Goal: Transaction & Acquisition: Purchase product/service

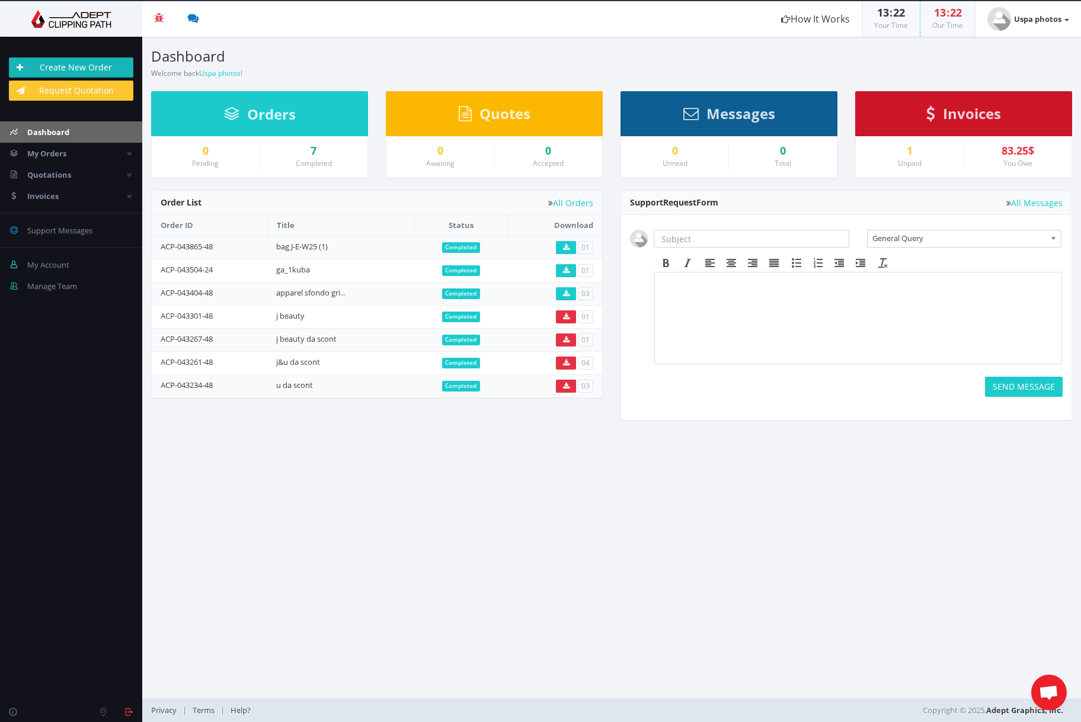
click at [85, 65] on link "Create New Order" at bounding box center [71, 67] width 124 height 20
drag, startPoint x: 277, startPoint y: 245, endPoint x: 334, endPoint y: 248, distance: 57.0
click at [334, 248] on td "bag [PERSON_NAME]-W25 (1)" at bounding box center [340, 247] width 147 height 23
copy link "bag [PERSON_NAME]-W25 (1)"
click at [85, 63] on link "Create New Order" at bounding box center [71, 67] width 124 height 20
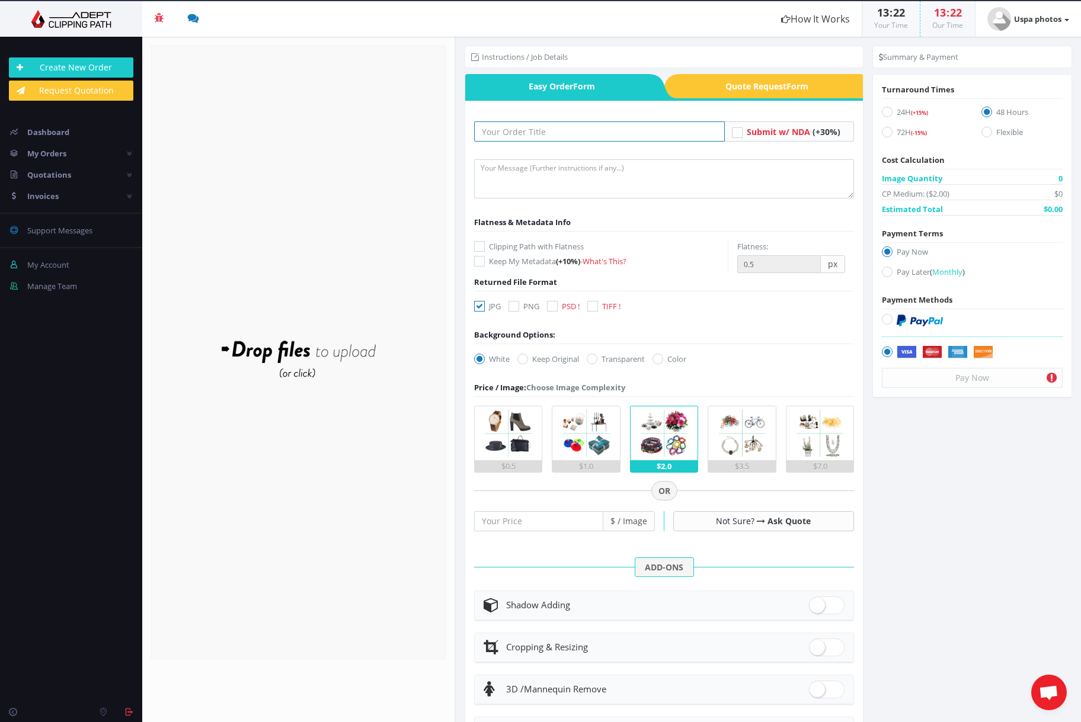
click at [511, 134] on input "text" at bounding box center [599, 131] width 251 height 20
paste input "bag [PERSON_NAME]-W25 (1)"
click at [535, 132] on input "bag [PERSON_NAME]-W25 (1)" at bounding box center [599, 131] width 251 height 20
type input "bag [PERSON_NAME]-W25 (2)"
click at [662, 360] on icon at bounding box center [657, 359] width 11 height 11
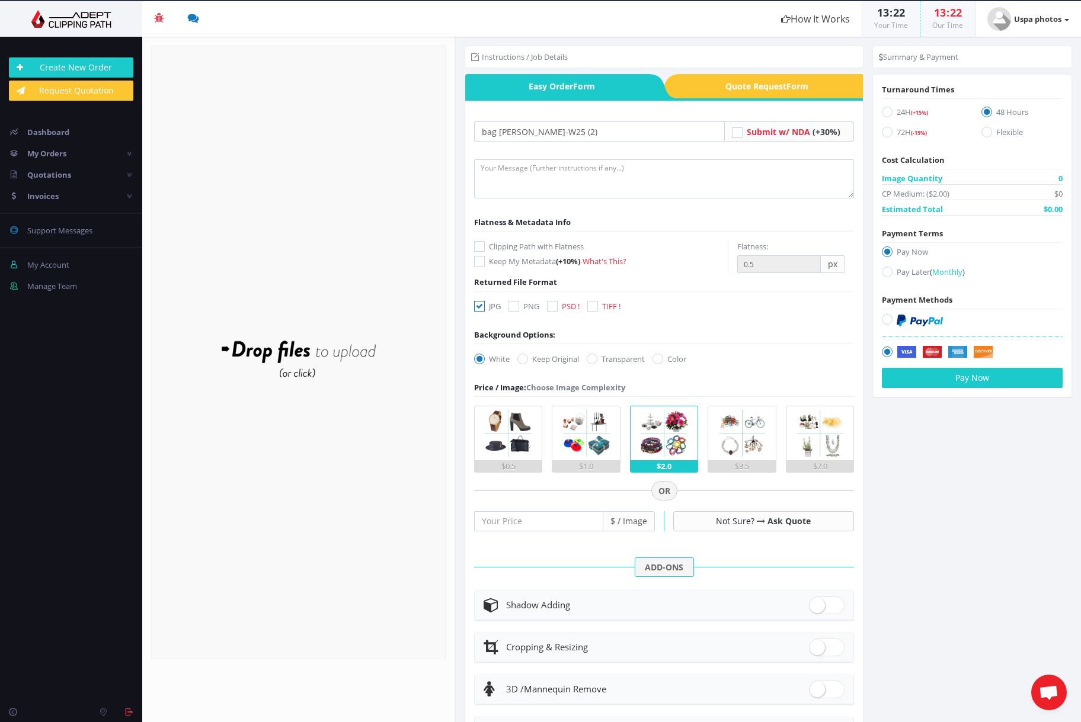
click at [662, 360] on input "Color" at bounding box center [659, 360] width 8 height 8
radio input "true"
drag, startPoint x: 818, startPoint y: 604, endPoint x: 734, endPoint y: 615, distance: 84.9
click at [818, 604] on span at bounding box center [827, 606] width 36 height 18
click at [817, 604] on input "checkbox" at bounding box center [813, 603] width 8 height 8
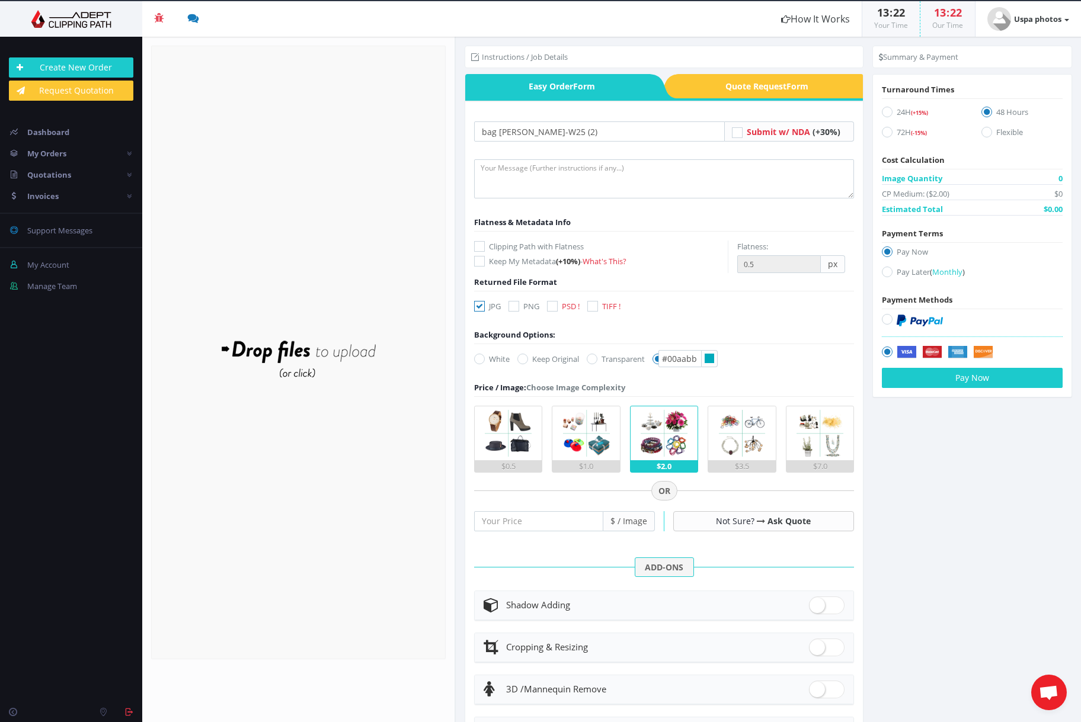
checkbox input "true"
radio input "true"
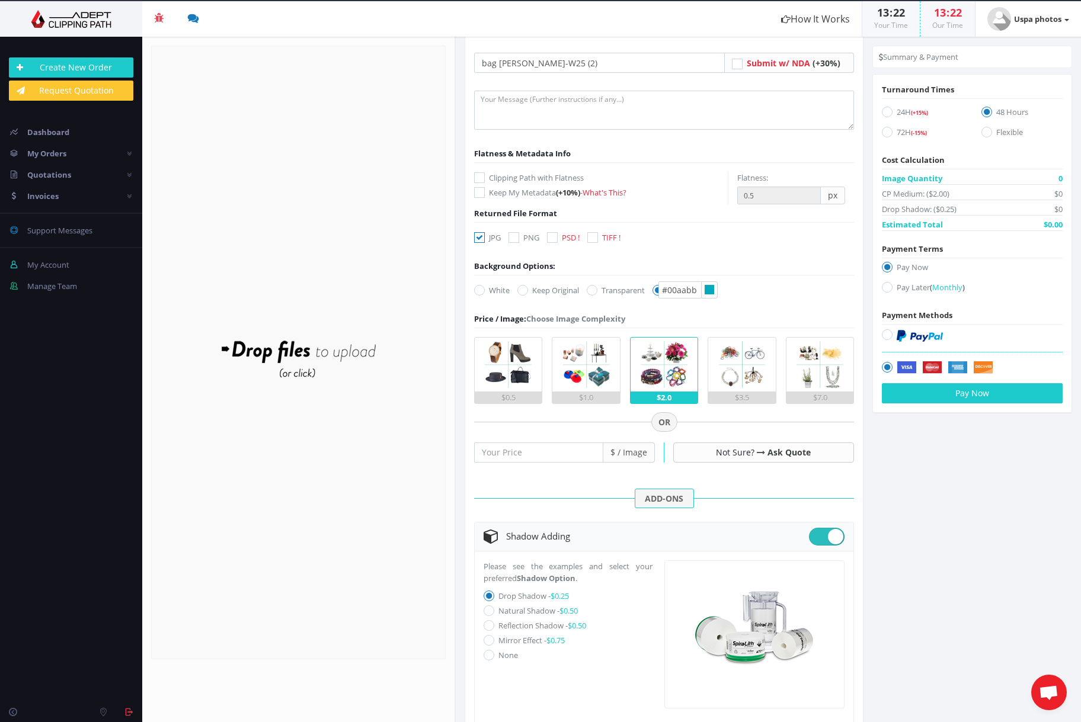
scroll to position [82, 0]
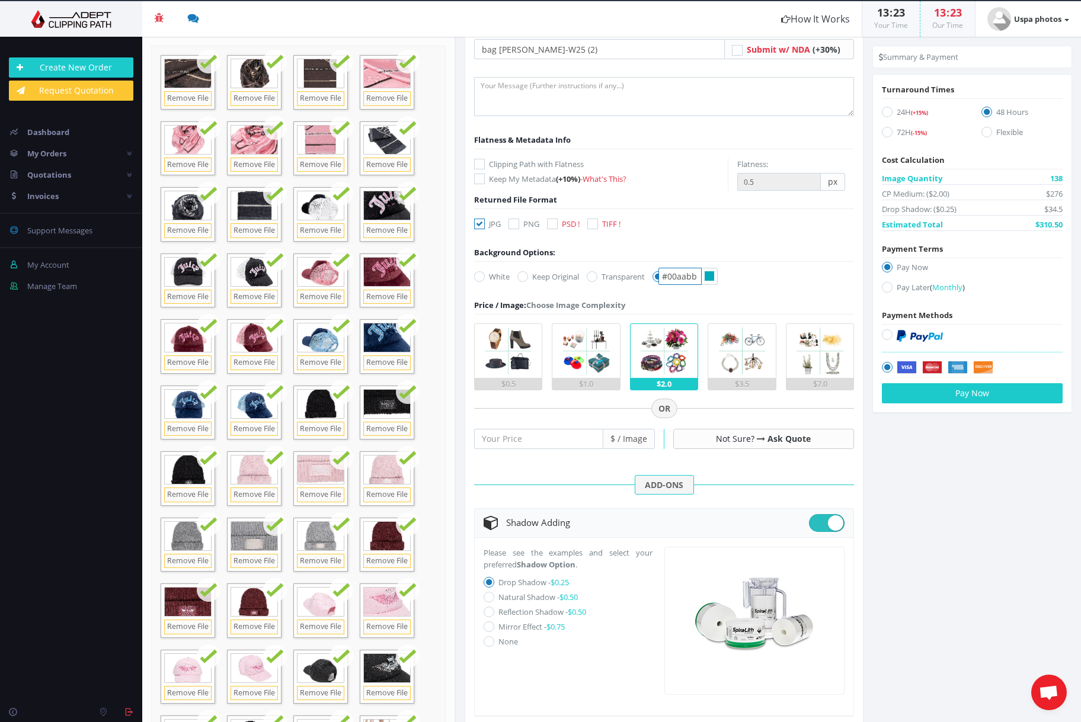
click at [694, 279] on input "#00aabb" at bounding box center [679, 276] width 43 height 17
drag, startPoint x: 699, startPoint y: 276, endPoint x: 641, endPoint y: 275, distance: 58.7
click at [641, 275] on div "White Keep Original Transparent Color #00aabb" at bounding box center [584, 279] width 238 height 17
paste input "f1f1f1"
type input "#f1f1f1"
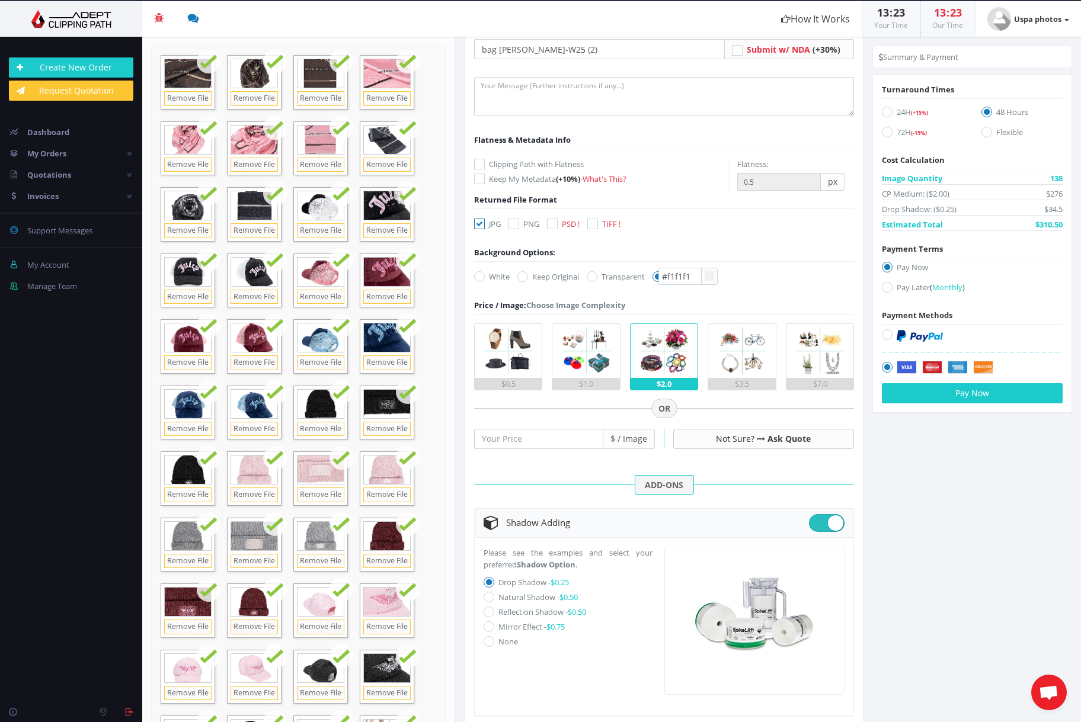
click at [767, 286] on form "bag [PERSON_NAME]-W25 (2) Submit w/ NDA (+30%) Flatness & Metadata Info (+10%) …" at bounding box center [664, 483] width 380 height 888
click at [885, 132] on icon at bounding box center [887, 132] width 11 height 11
click at [885, 132] on input "72H (-15%)" at bounding box center [889, 133] width 8 height 8
radio input "true"
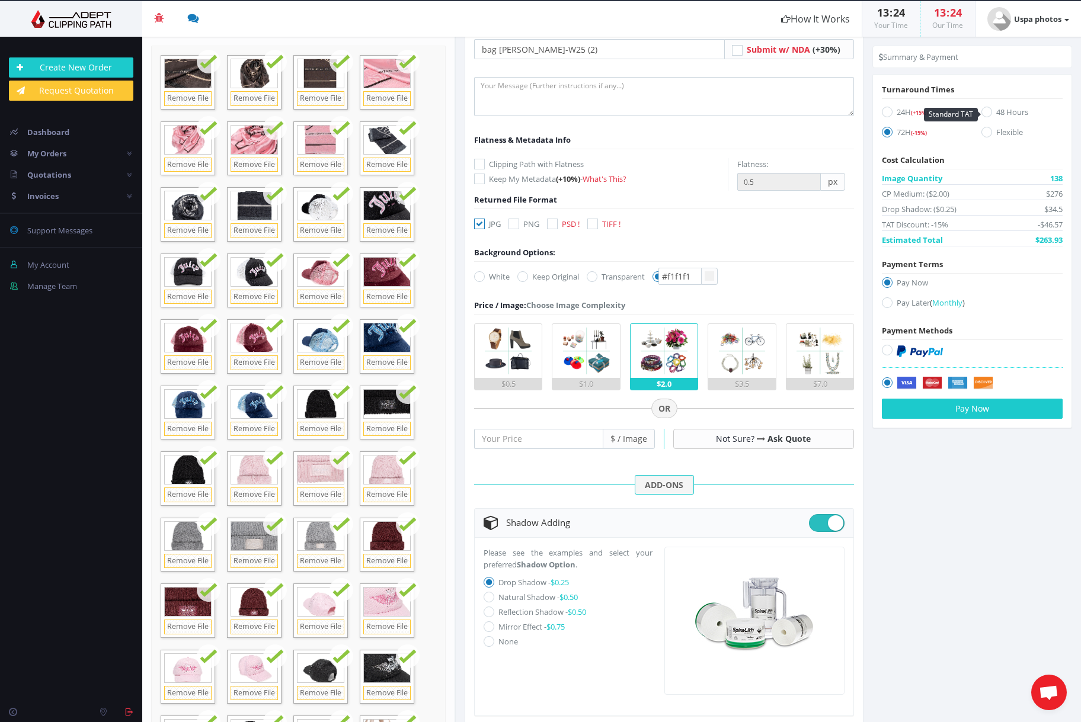
click at [987, 113] on icon at bounding box center [986, 112] width 11 height 11
click at [987, 113] on input "48 Hours" at bounding box center [988, 112] width 8 height 8
radio input "true"
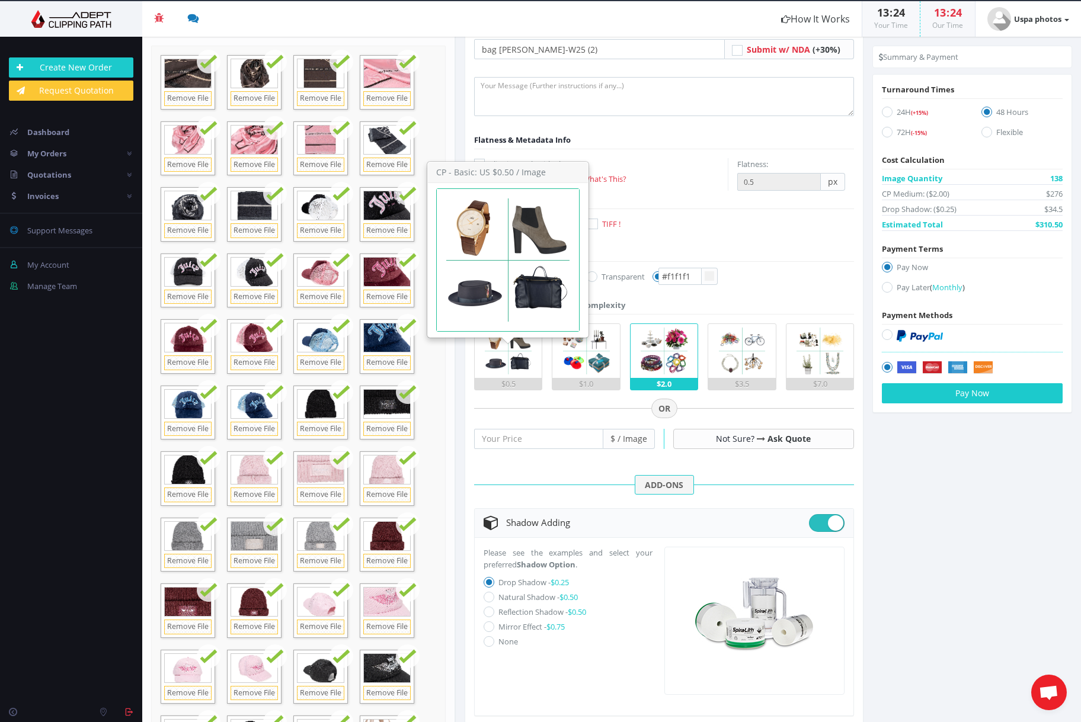
click at [500, 348] on img at bounding box center [508, 351] width 54 height 54
click at [0, 0] on input "$0.5" at bounding box center [0, 0] width 0 height 0
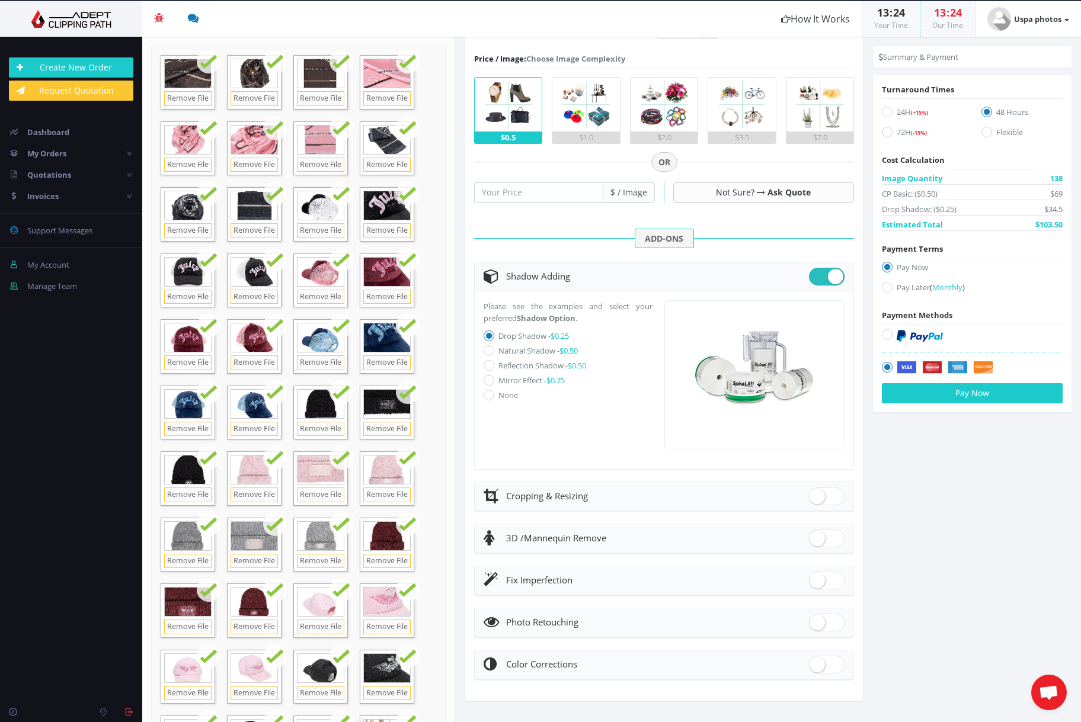
scroll to position [328, 0]
click at [896, 286] on label "Pay Later ( Monthly )" at bounding box center [972, 289] width 181 height 16
click at [892, 286] on input "Pay Later ( Monthly )" at bounding box center [889, 288] width 8 height 8
radio input "true"
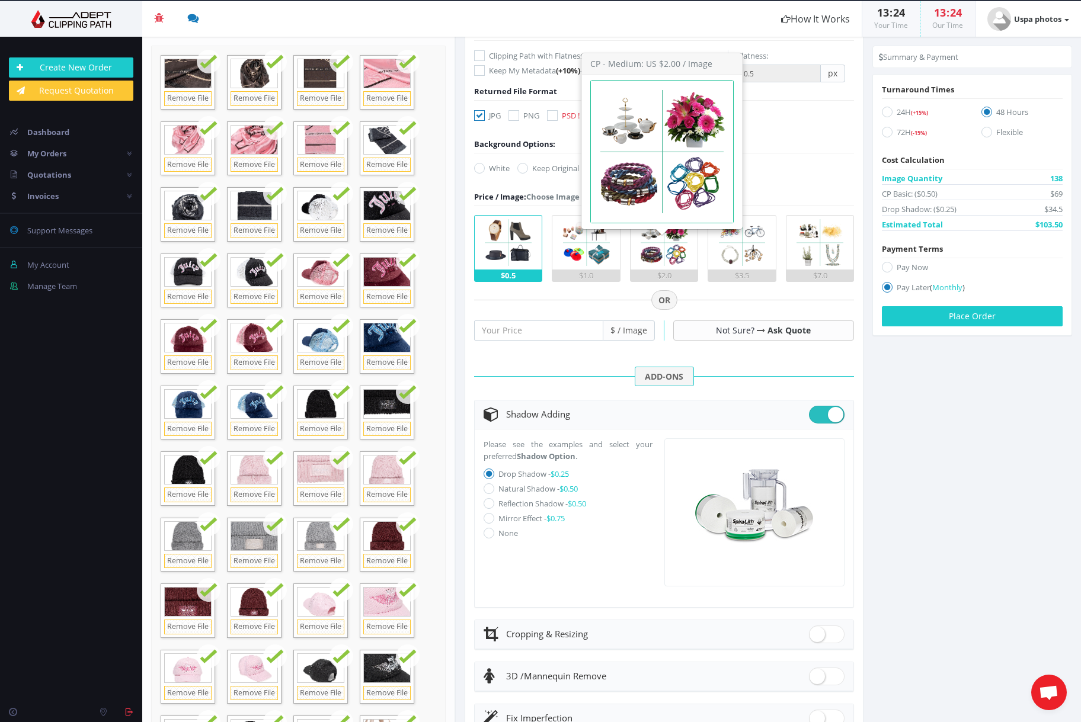
scroll to position [172, 0]
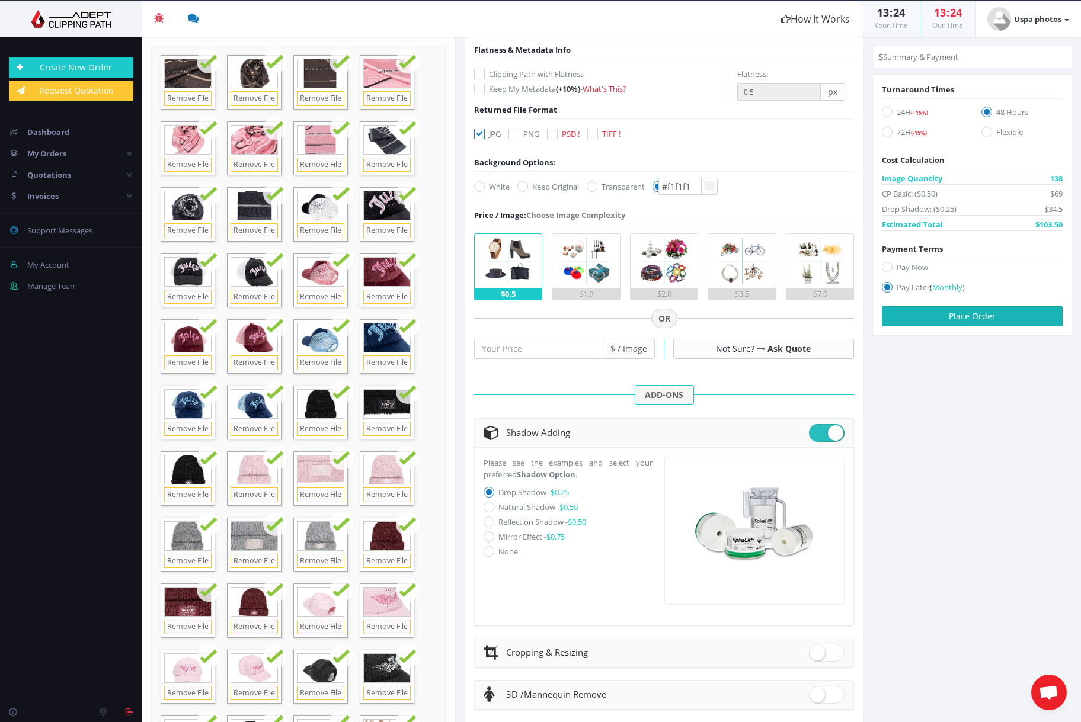
click at [959, 317] on button "Place Order" at bounding box center [972, 316] width 181 height 20
